Goal: Task Accomplishment & Management: Use online tool/utility

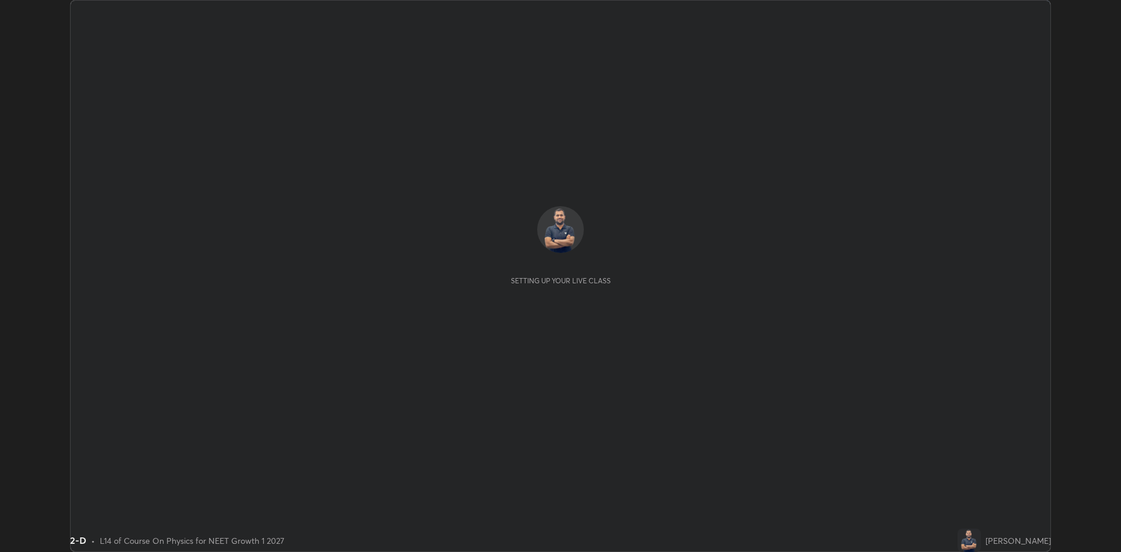
scroll to position [552, 1121]
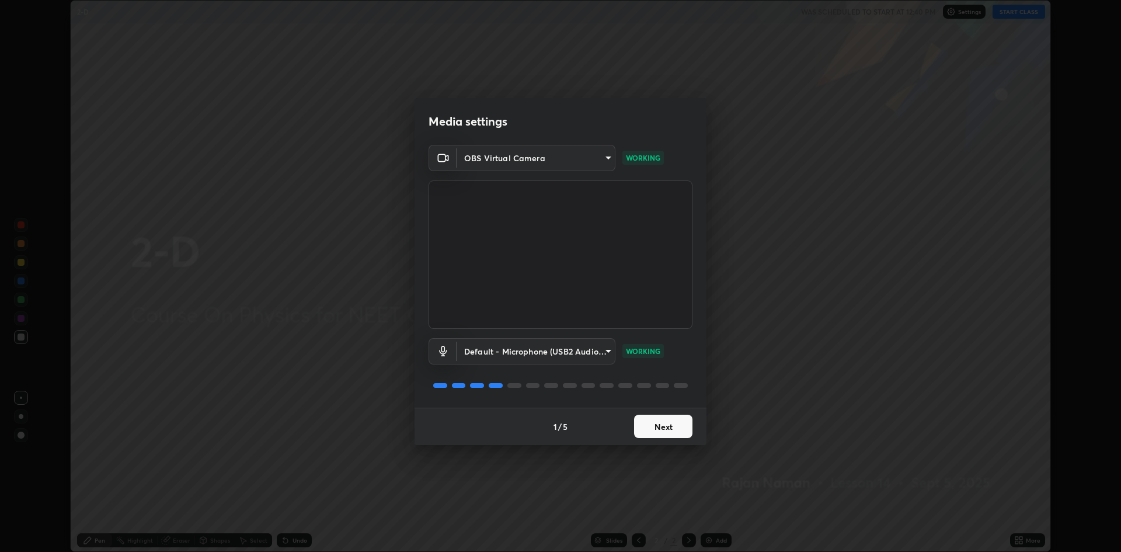
click at [662, 436] on button "Next" at bounding box center [663, 426] width 58 height 23
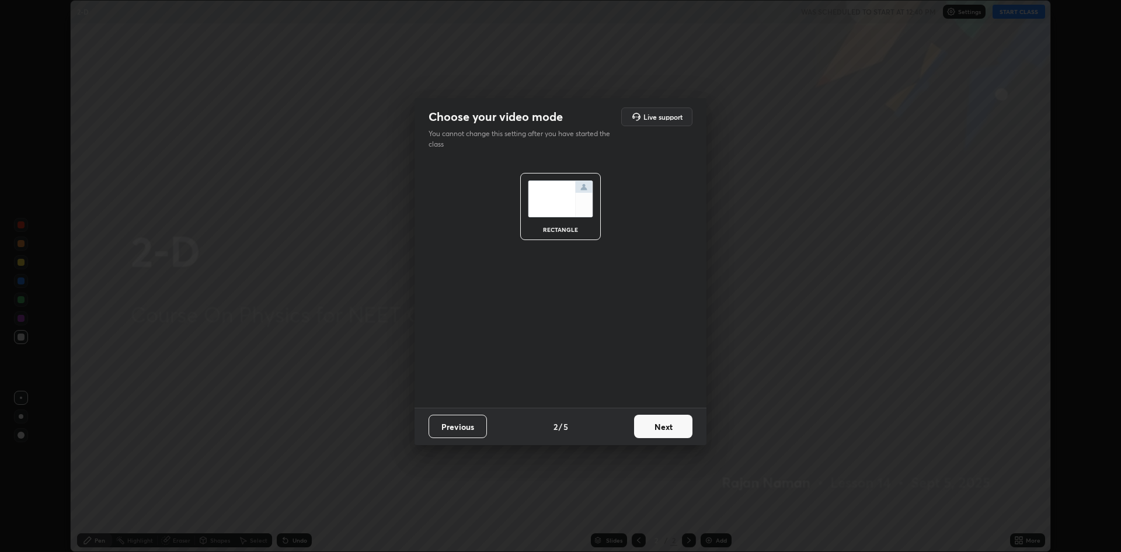
click at [656, 418] on button "Next" at bounding box center [663, 426] width 58 height 23
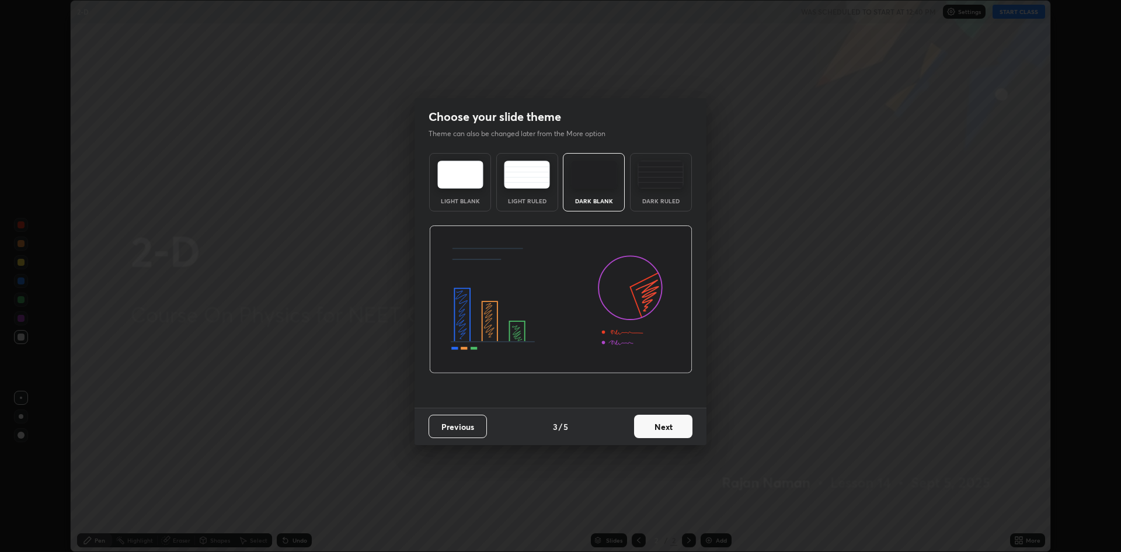
click at [666, 436] on button "Next" at bounding box center [663, 426] width 58 height 23
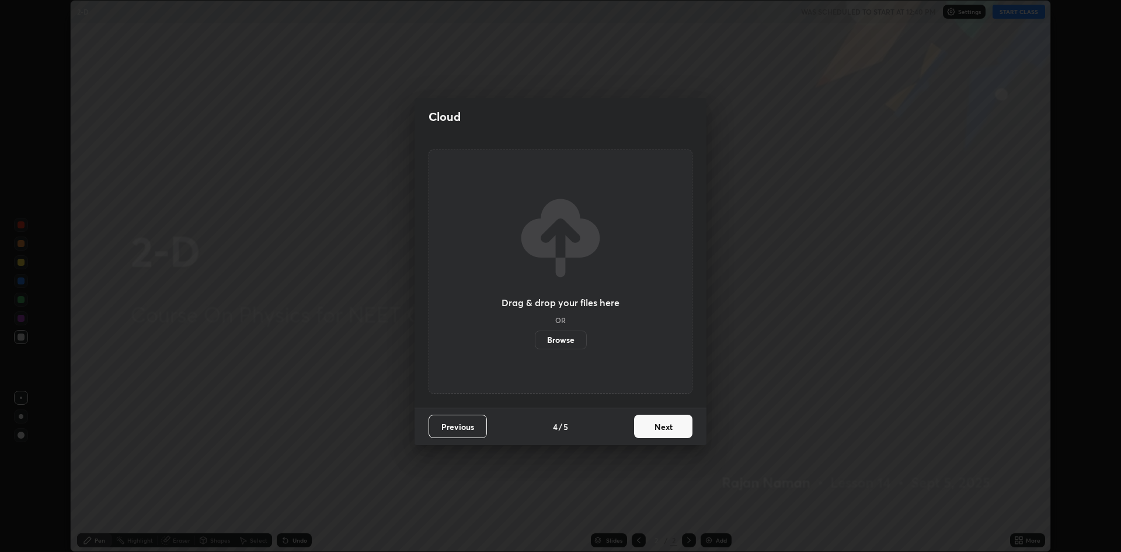
click at [661, 436] on button "Next" at bounding box center [663, 426] width 58 height 23
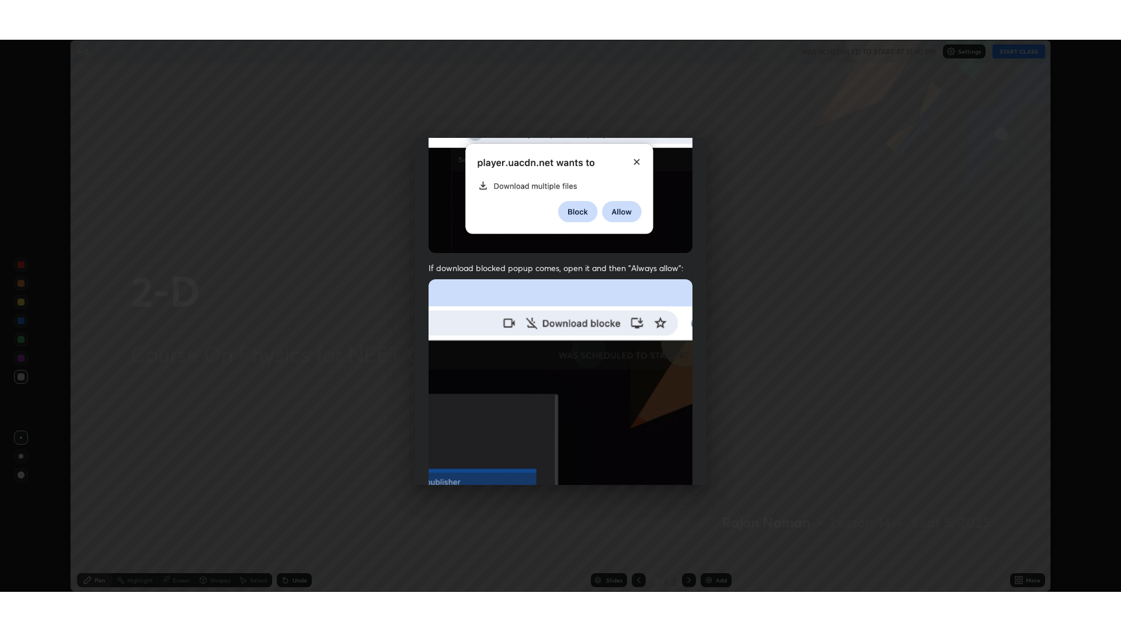
scroll to position [237, 0]
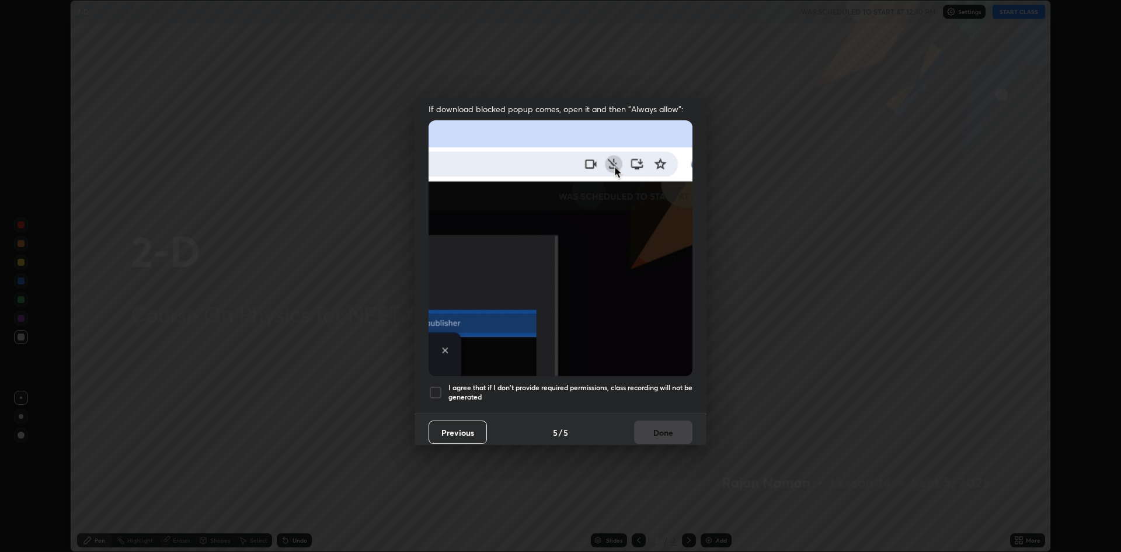
click at [444, 385] on div "I agree that if I don't provide required permissions, class recording will not …" at bounding box center [561, 392] width 264 height 14
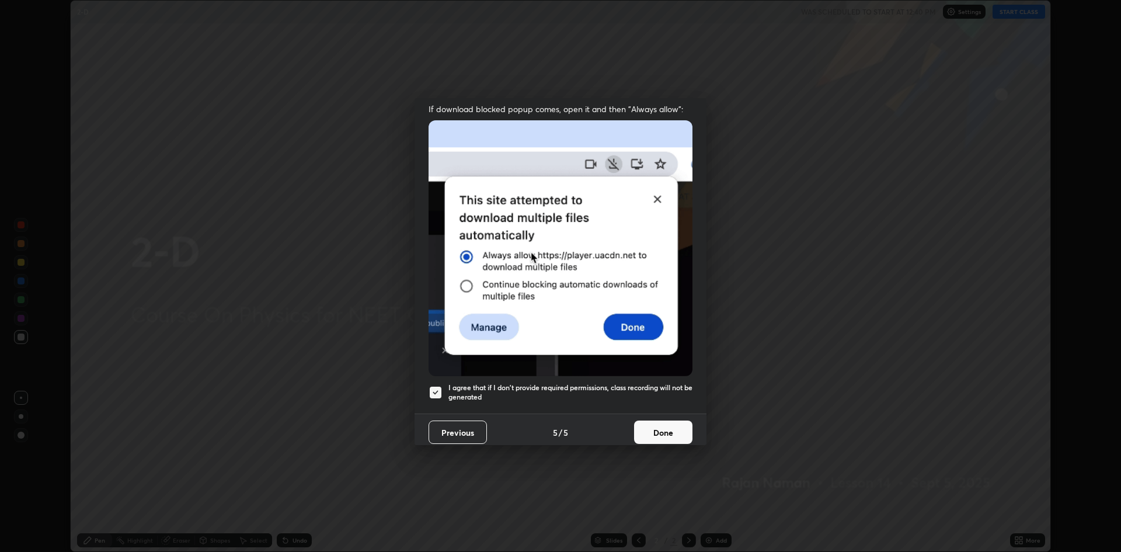
click at [644, 426] on button "Done" at bounding box center [663, 431] width 58 height 23
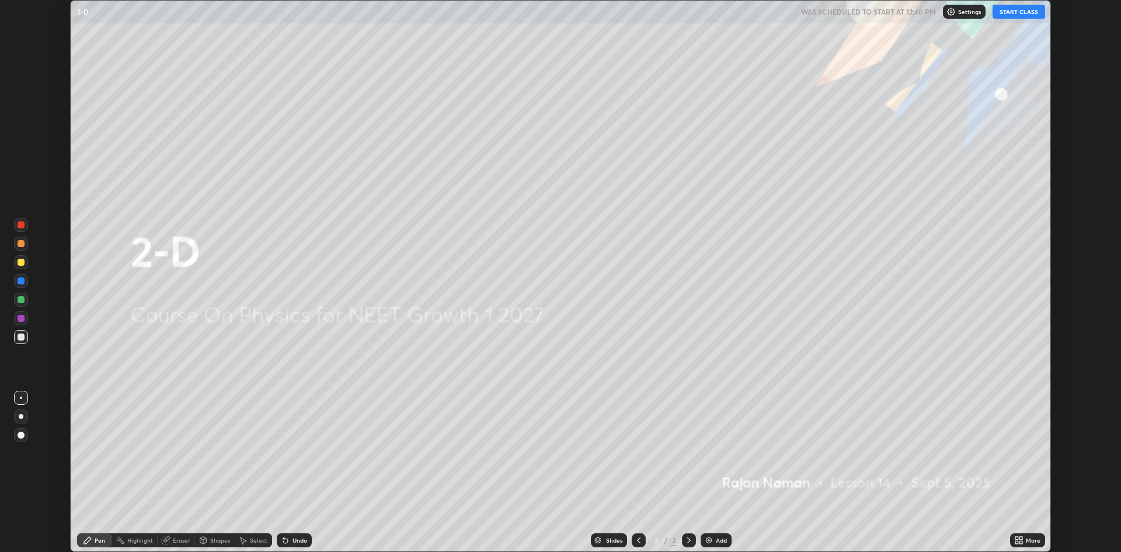
click at [1011, 14] on button "START CLASS" at bounding box center [1019, 12] width 53 height 14
click at [719, 537] on div "Add" at bounding box center [721, 540] width 11 height 6
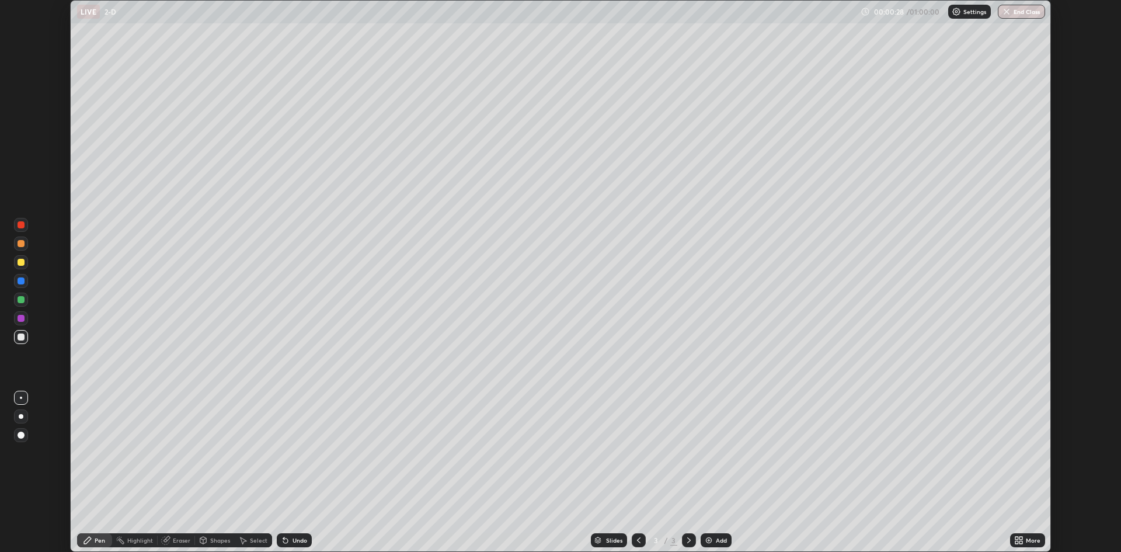
click at [179, 540] on div "Eraser" at bounding box center [182, 540] width 18 height 6
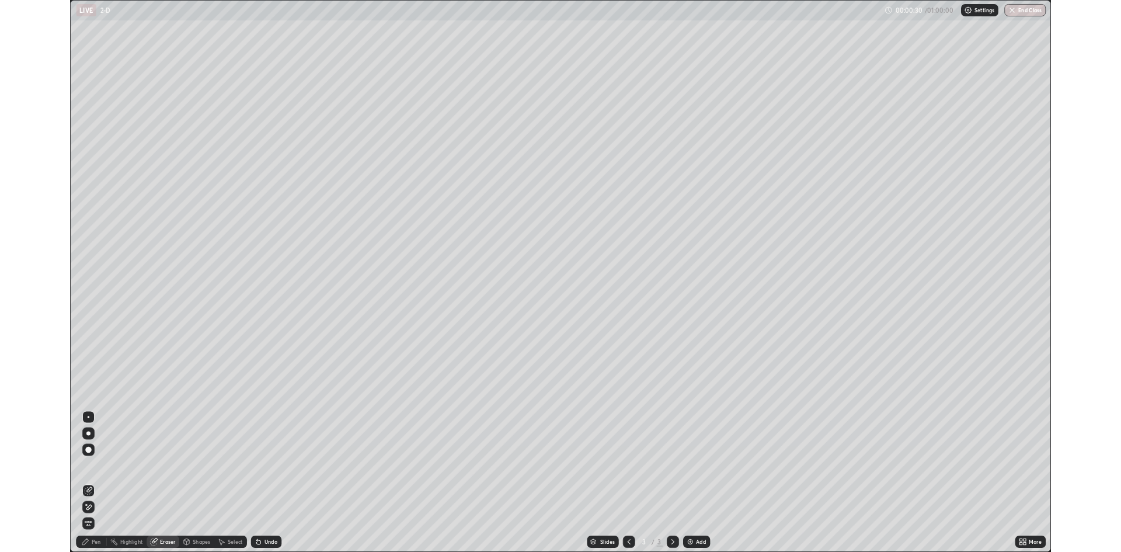
scroll to position [631, 1121]
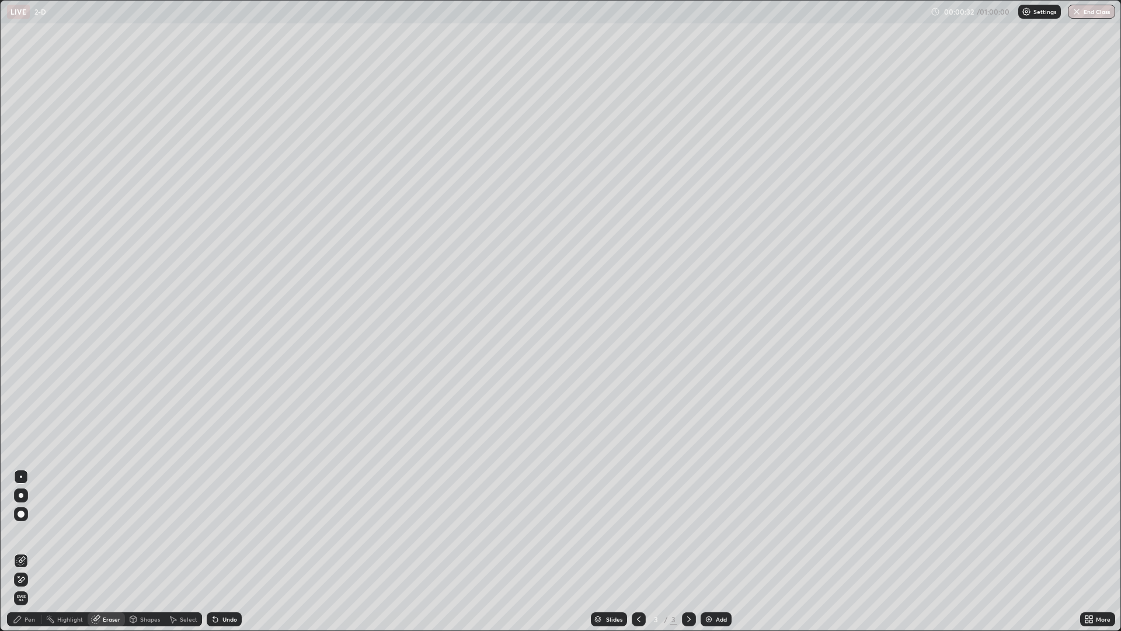
click at [109, 551] on div "Eraser" at bounding box center [106, 619] width 37 height 14
click at [103, 551] on div "Eraser" at bounding box center [112, 619] width 18 height 6
click at [19, 551] on icon at bounding box center [18, 576] width 1 height 1
click at [30, 551] on div "Pen" at bounding box center [30, 619] width 11 height 6
click at [710, 551] on img at bounding box center [708, 618] width 9 height 9
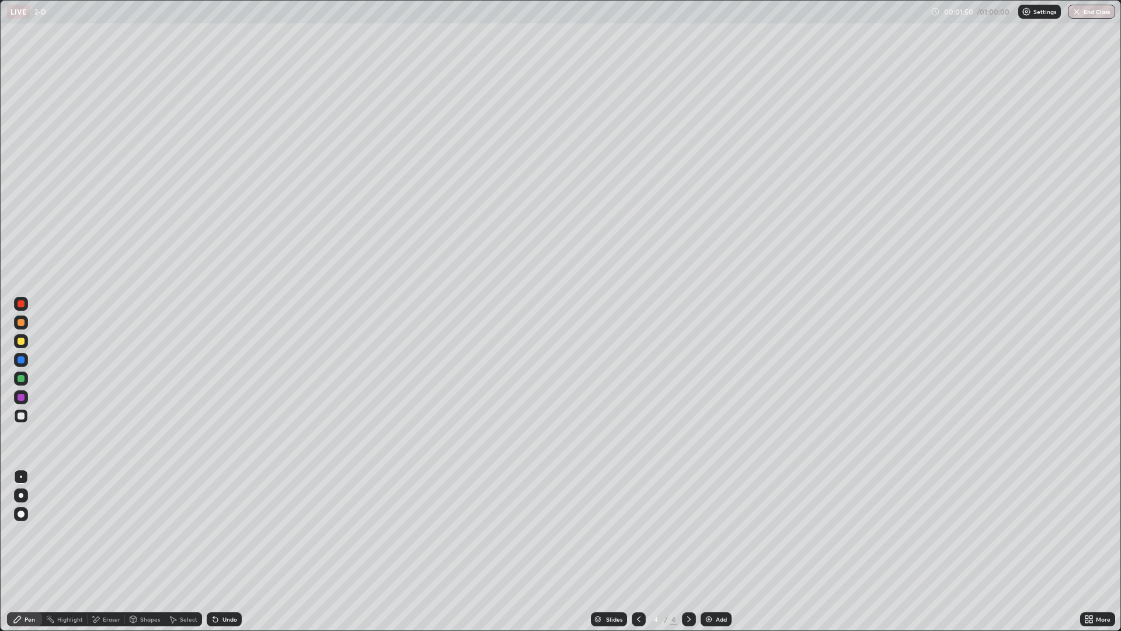
click at [635, 551] on icon at bounding box center [638, 618] width 9 height 9
click at [106, 551] on div "Eraser" at bounding box center [106, 619] width 37 height 14
click at [20, 551] on icon at bounding box center [17, 618] width 9 height 9
click at [22, 342] on div at bounding box center [21, 341] width 7 height 7
click at [20, 496] on div at bounding box center [21, 495] width 5 height 5
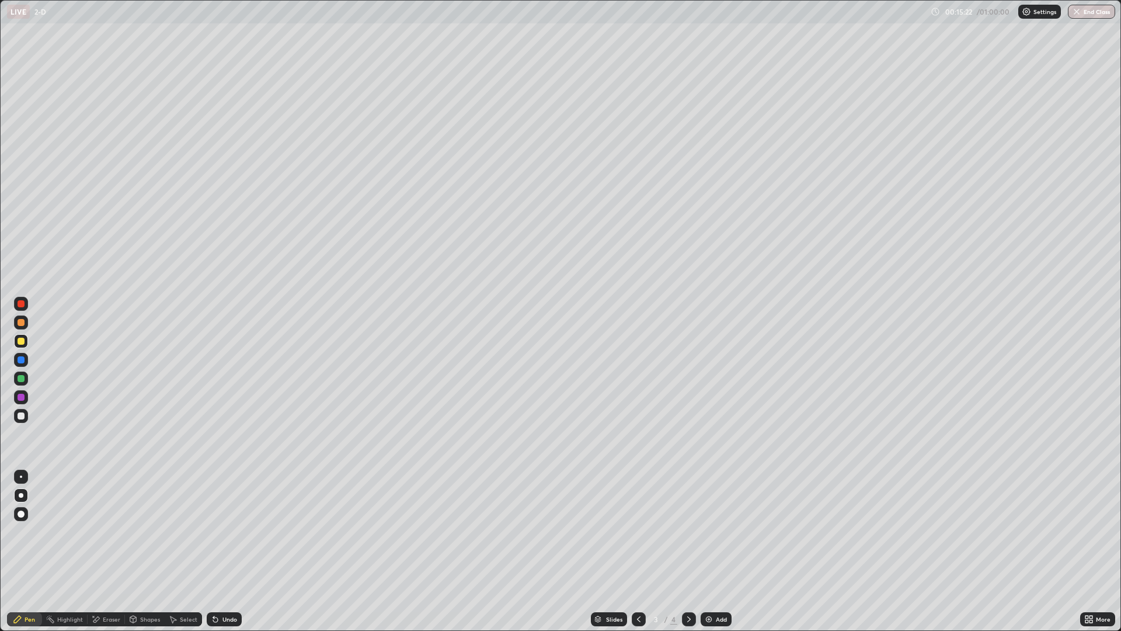
click at [719, 551] on div "Add" at bounding box center [716, 619] width 31 height 14
click at [23, 416] on div at bounding box center [21, 415] width 7 height 7
click at [20, 342] on div at bounding box center [21, 341] width 7 height 7
click at [20, 398] on div at bounding box center [21, 397] width 7 height 7
click at [19, 360] on div at bounding box center [21, 359] width 7 height 7
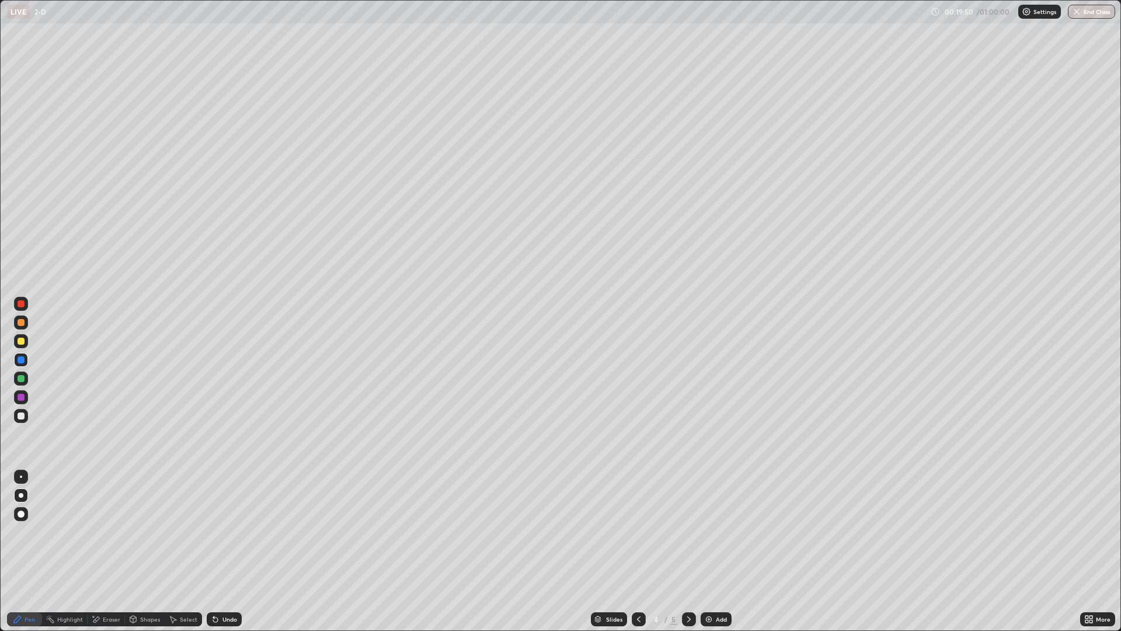
click at [19, 339] on div at bounding box center [21, 341] width 7 height 7
click at [21, 304] on div at bounding box center [21, 303] width 7 height 7
click at [711, 551] on div "Add" at bounding box center [716, 619] width 31 height 14
click at [20, 338] on div at bounding box center [21, 341] width 7 height 7
click at [717, 551] on div "Add" at bounding box center [721, 619] width 11 height 6
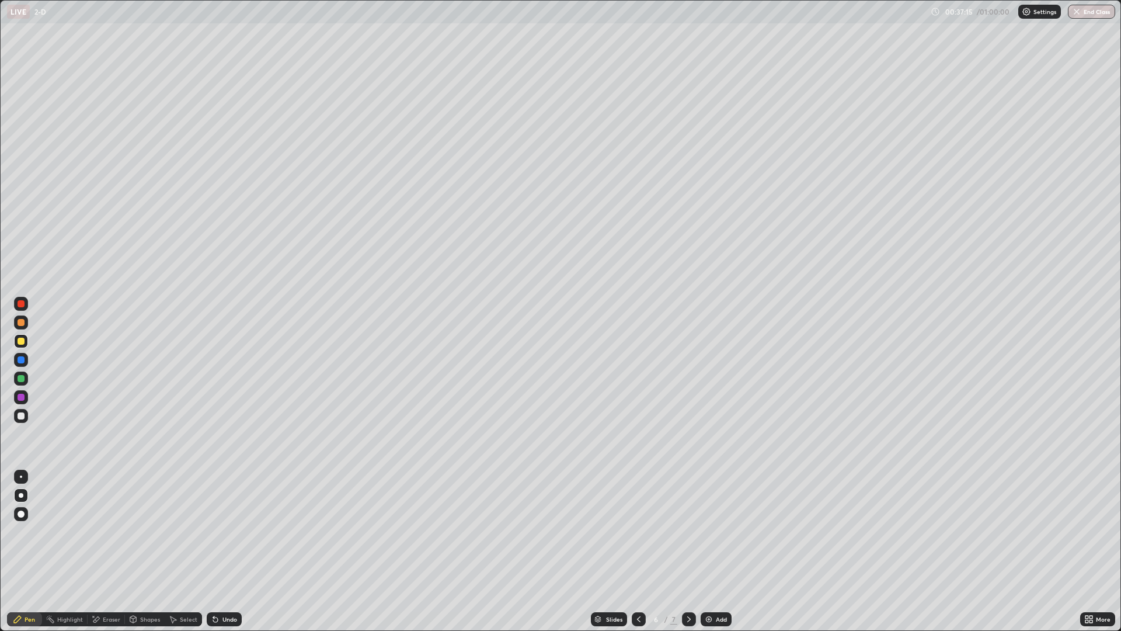
click at [707, 551] on img at bounding box center [708, 618] width 9 height 9
click at [20, 415] on div at bounding box center [21, 415] width 7 height 7
click at [22, 340] on div at bounding box center [21, 341] width 7 height 7
click at [1091, 14] on button "End Class" at bounding box center [1091, 12] width 47 height 14
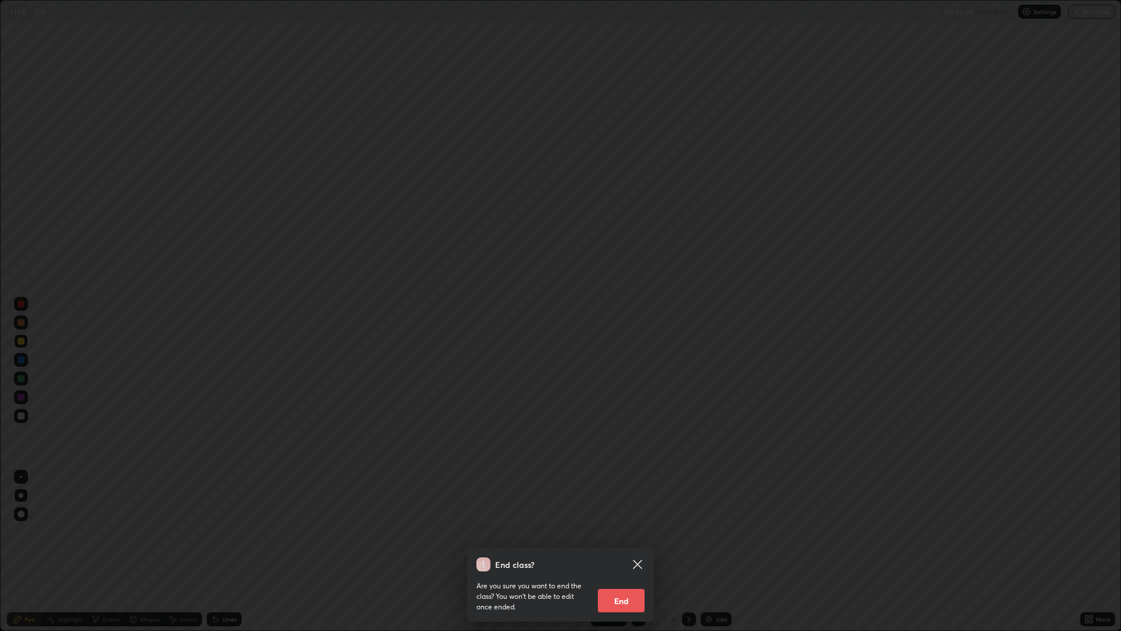
click at [630, 551] on button "End" at bounding box center [621, 600] width 47 height 23
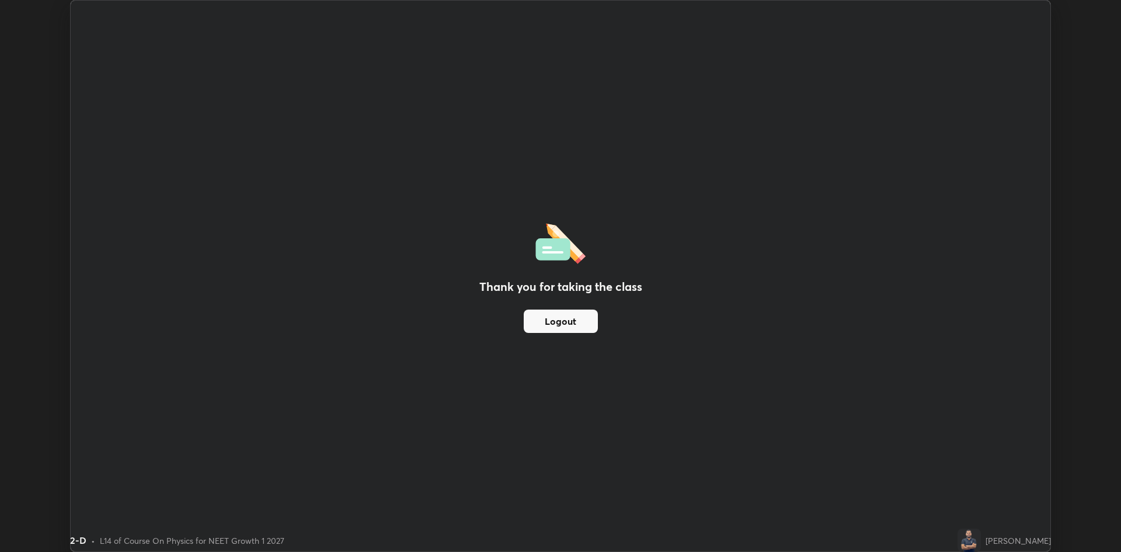
scroll to position [57848, 57279]
